Goal: Task Accomplishment & Management: Manage account settings

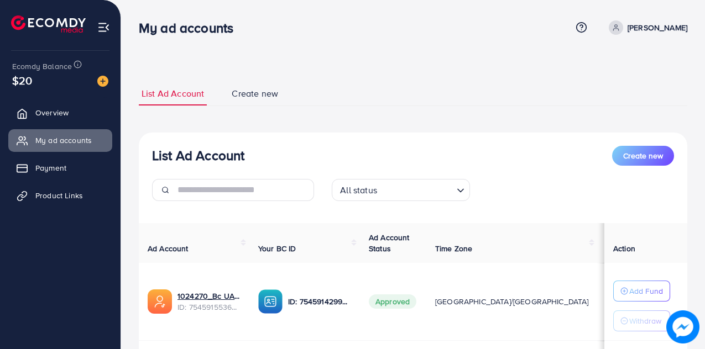
scroll to position [147, 0]
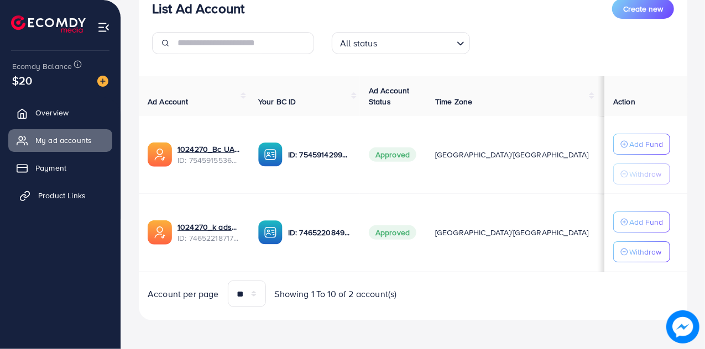
click at [64, 203] on link "Product Links" at bounding box center [60, 196] width 104 height 22
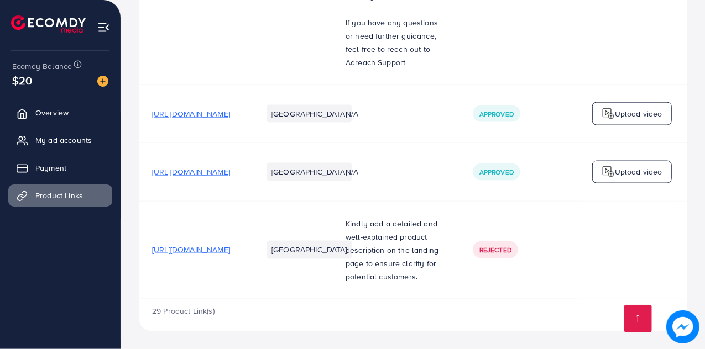
scroll to position [3041, 0]
click at [230, 166] on span "[URL][DOMAIN_NAME]" at bounding box center [191, 171] width 78 height 11
click at [230, 108] on span "[URL][DOMAIN_NAME]" at bounding box center [191, 113] width 78 height 11
click at [511, 245] on span "Rejected" at bounding box center [495, 249] width 32 height 9
click at [230, 244] on span "[URL][DOMAIN_NAME]" at bounding box center [191, 249] width 78 height 11
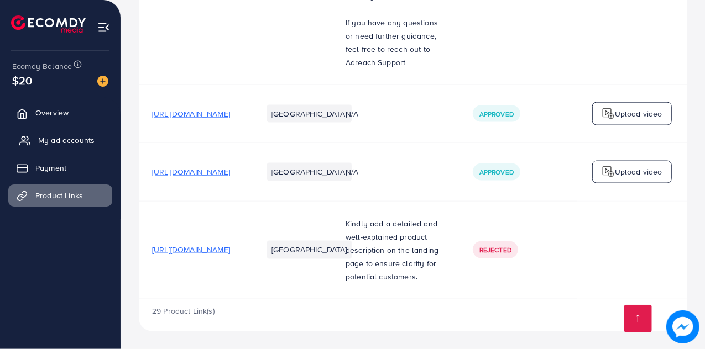
click at [44, 138] on span "My ad accounts" at bounding box center [66, 140] width 56 height 11
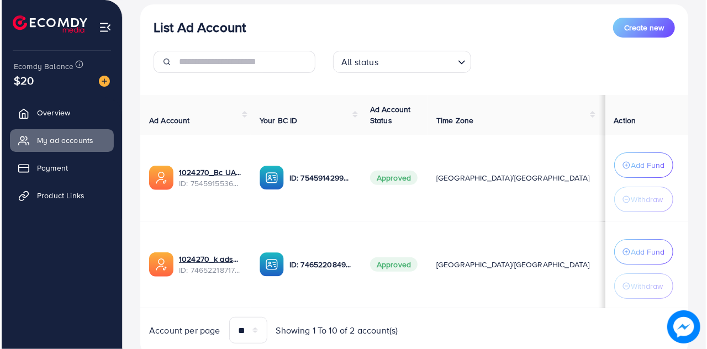
scroll to position [165, 0]
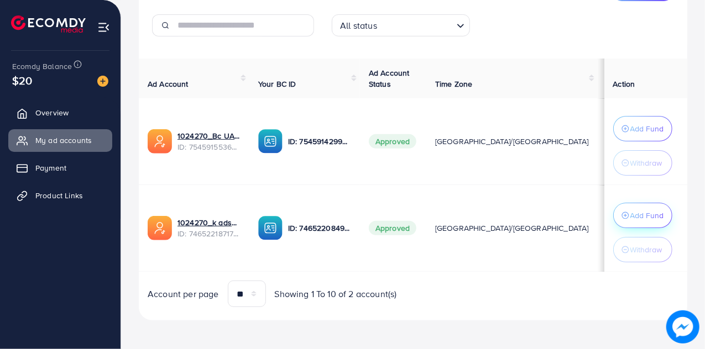
click at [634, 218] on p "Add Fund" at bounding box center [647, 215] width 34 height 13
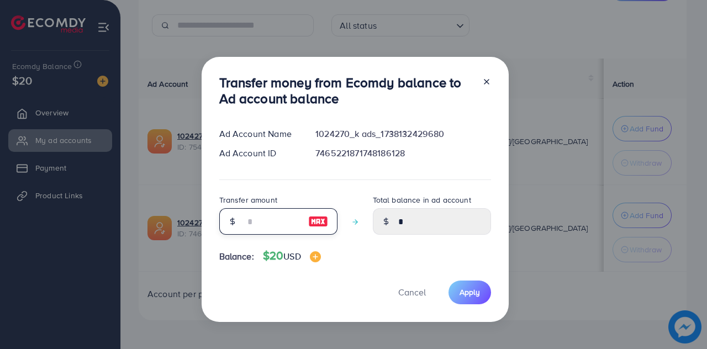
click at [253, 222] on input "number" at bounding box center [272, 221] width 55 height 27
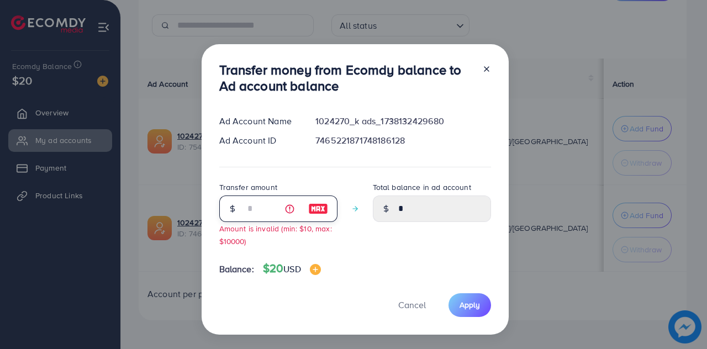
type input "**"
type input "*****"
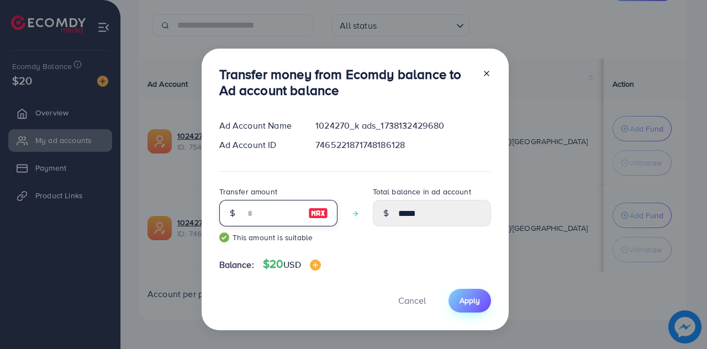
type input "**"
click at [469, 305] on span "Apply" at bounding box center [470, 300] width 20 height 11
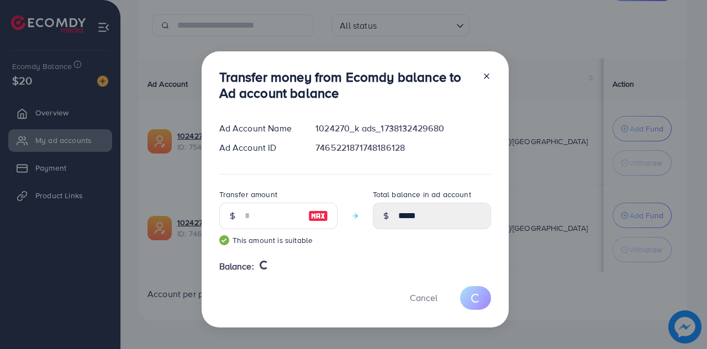
type input "*"
